Goal: Task Accomplishment & Management: Use online tool/utility

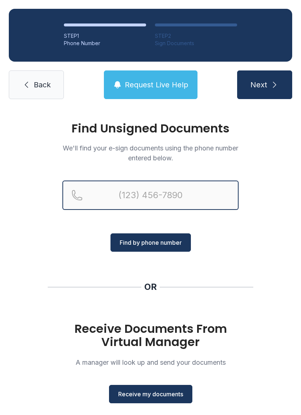
click at [161, 193] on input "Reservation phone number" at bounding box center [150, 194] width 176 height 29
type input "[PHONE_NUMBER]"
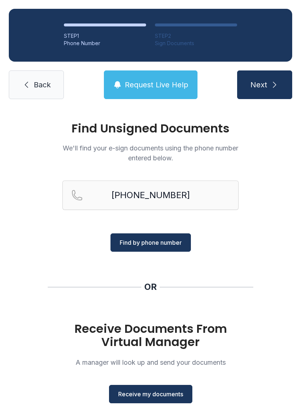
click at [153, 237] on button "Find by phone number" at bounding box center [150, 242] width 80 height 18
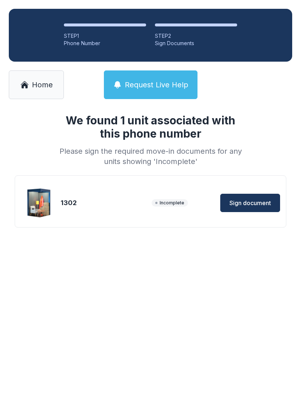
click at [257, 204] on span "Sign document" at bounding box center [249, 202] width 41 height 9
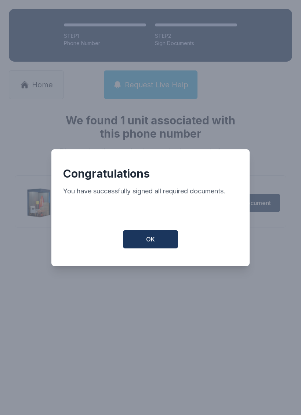
click at [151, 244] on span "OK" at bounding box center [150, 239] width 9 height 9
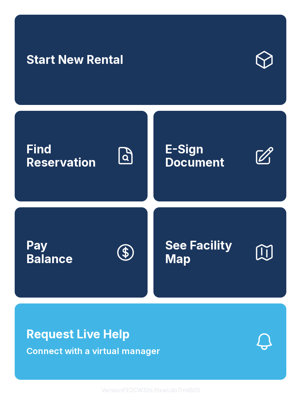
click at [198, 162] on span "E-Sign Document" at bounding box center [206, 156] width 83 height 27
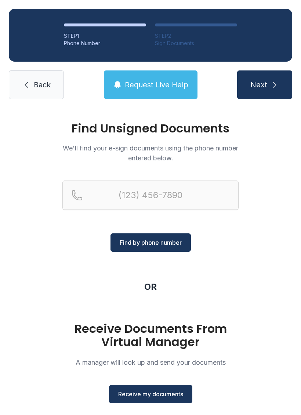
click at [171, 393] on span "Receive my documents" at bounding box center [150, 393] width 65 height 9
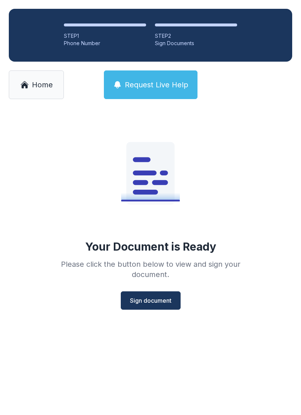
click at [161, 301] on span "Sign document" at bounding box center [150, 300] width 41 height 9
